Goal: Task Accomplishment & Management: Manage account settings

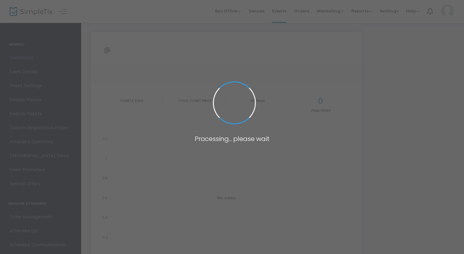
type input "[URL][DOMAIN_NAME]"
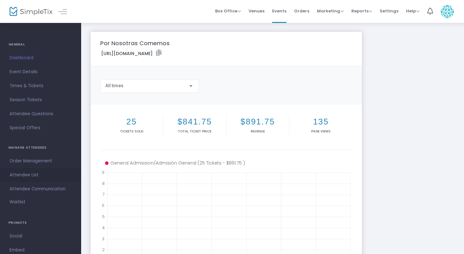
click at [33, 176] on span "Attendee List" at bounding box center [41, 175] width 62 height 8
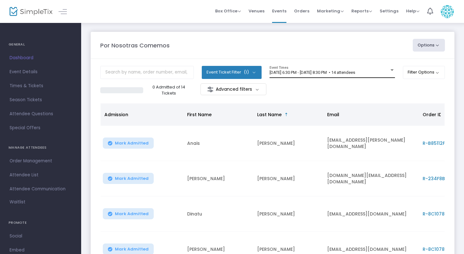
click at [319, 74] on span "[DATE] 6:30 PM - [DATE] 8:30 PM • 14 attendees" at bounding box center [313, 72] width 86 height 5
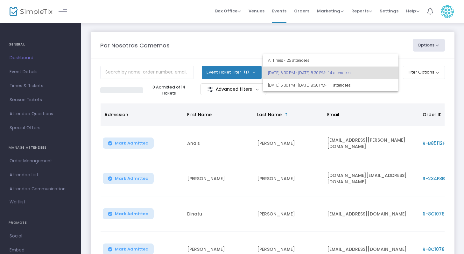
click at [319, 74] on span "[DATE] 6:30 PM - [DATE] 8:30 PM • 14 attendees" at bounding box center [330, 73] width 125 height 12
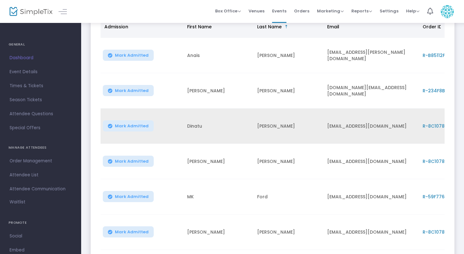
scroll to position [88, 0]
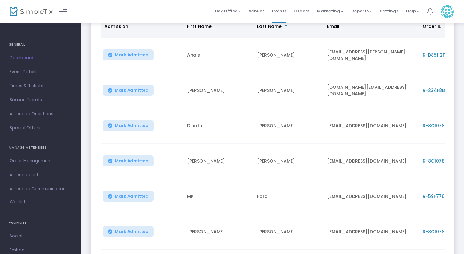
click at [242, 97] on td "[PERSON_NAME]" at bounding box center [218, 90] width 70 height 35
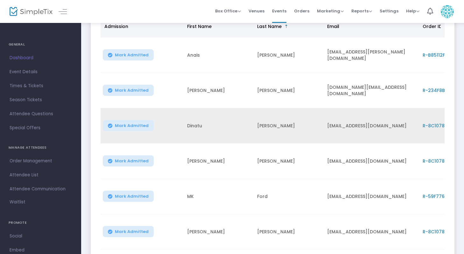
scroll to position [226, 0]
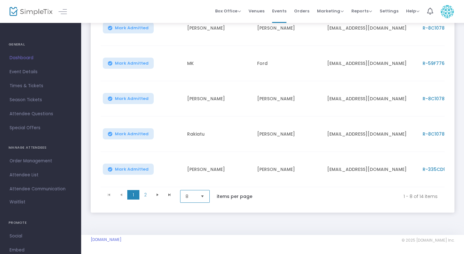
click at [195, 197] on span "8" at bounding box center [191, 196] width 10 height 6
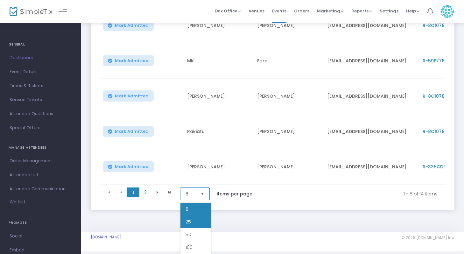
click at [195, 217] on li "25" at bounding box center [196, 222] width 31 height 13
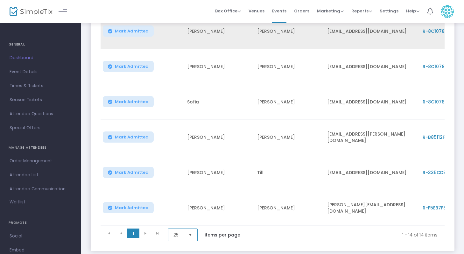
scroll to position [410, 0]
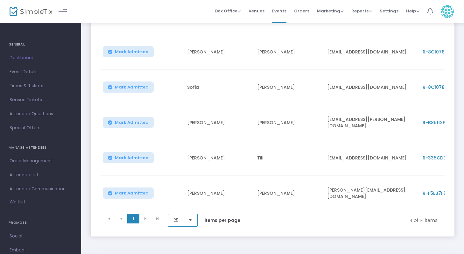
click at [192, 226] on span "Select" at bounding box center [190, 220] width 11 height 11
click at [193, 195] on li "50" at bounding box center [183, 196] width 31 height 13
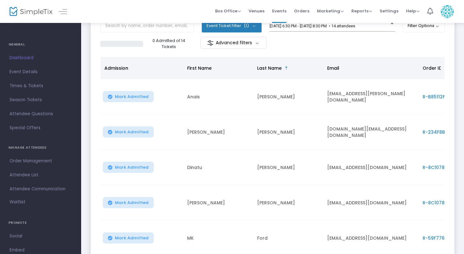
scroll to position [0, 0]
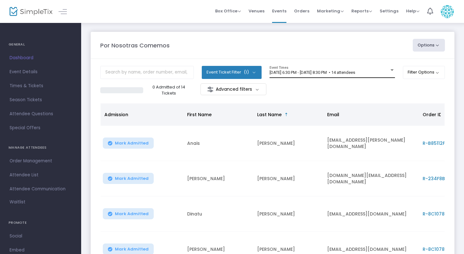
click at [344, 71] on span "[DATE] 6:30 PM - [DATE] 8:30 PM • 14 attendees" at bounding box center [313, 72] width 86 height 5
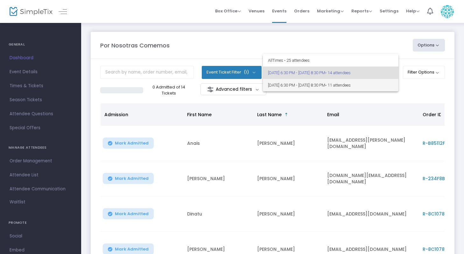
click at [337, 85] on span "[DATE] 6:30 PM - [DATE] 8:30 PM • 11 attendees" at bounding box center [330, 85] width 125 height 12
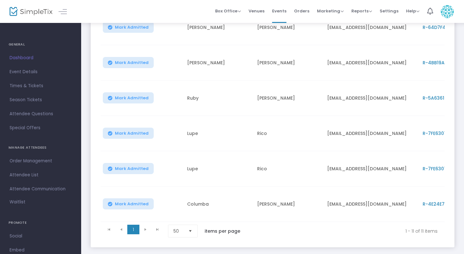
scroll to position [332, 0]
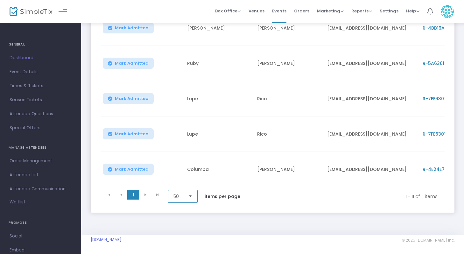
click at [178, 194] on span "50" at bounding box center [179, 196] width 10 height 6
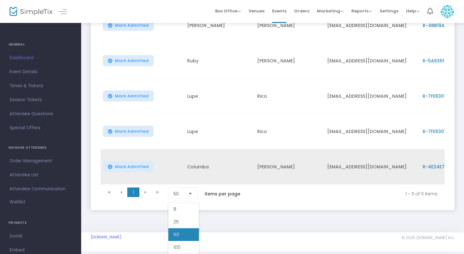
click at [311, 157] on td "[PERSON_NAME]" at bounding box center [289, 166] width 70 height 35
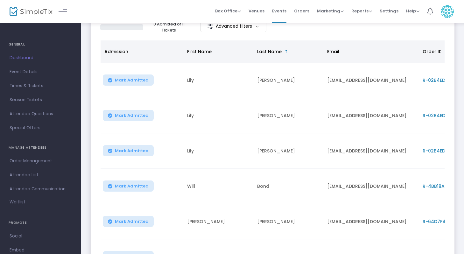
scroll to position [0, 0]
